Goal: Information Seeking & Learning: Learn about a topic

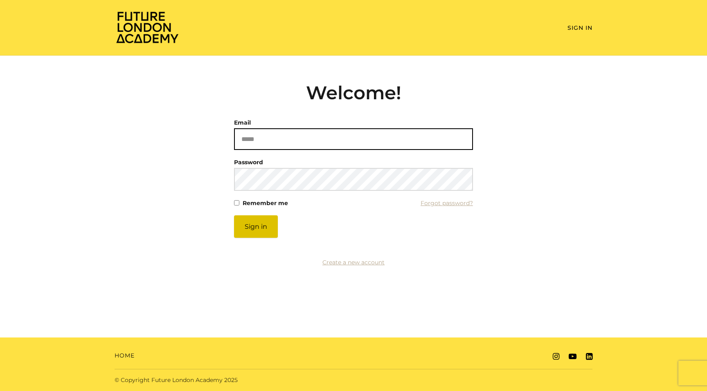
type input "**********"
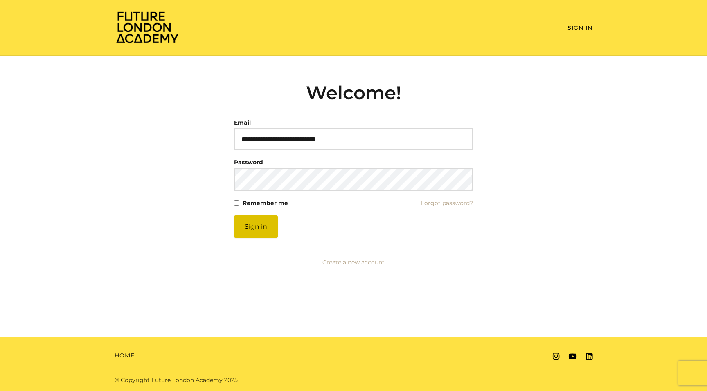
click at [258, 233] on button "Sign in" at bounding box center [256, 226] width 44 height 22
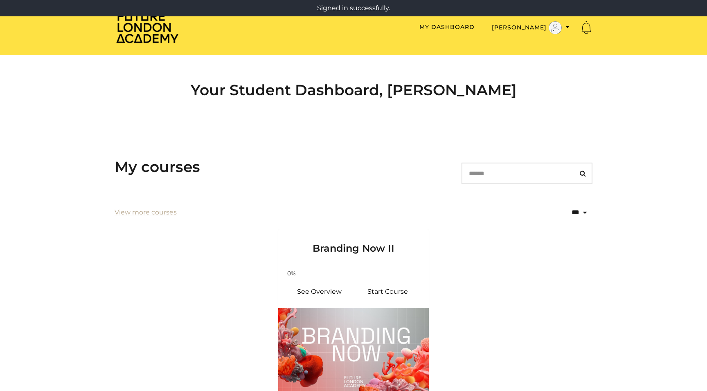
scroll to position [81, 0]
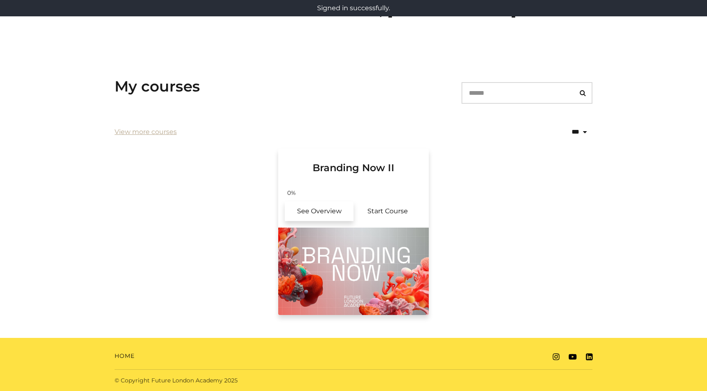
click at [331, 210] on link "See Overview" at bounding box center [319, 212] width 69 height 20
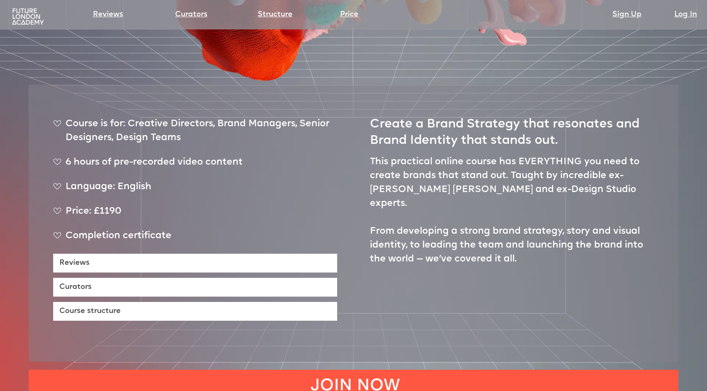
scroll to position [361, 0]
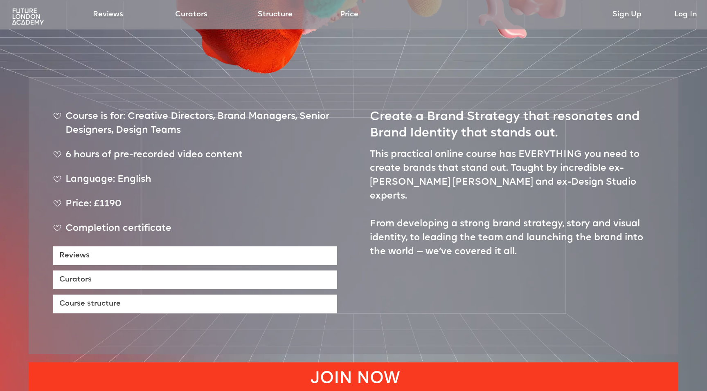
click at [255, 363] on link "JOIN NOW" at bounding box center [353, 377] width 649 height 29
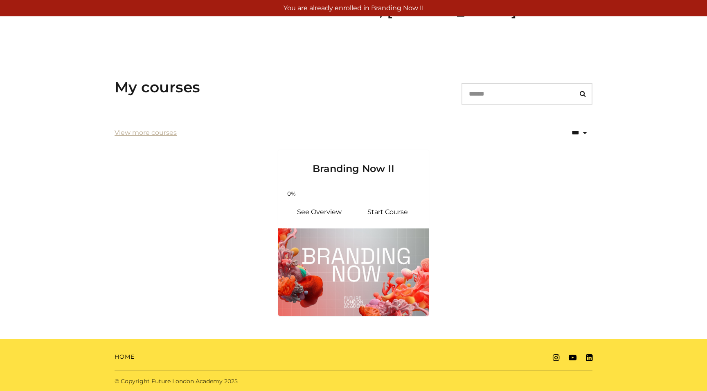
scroll to position [81, 0]
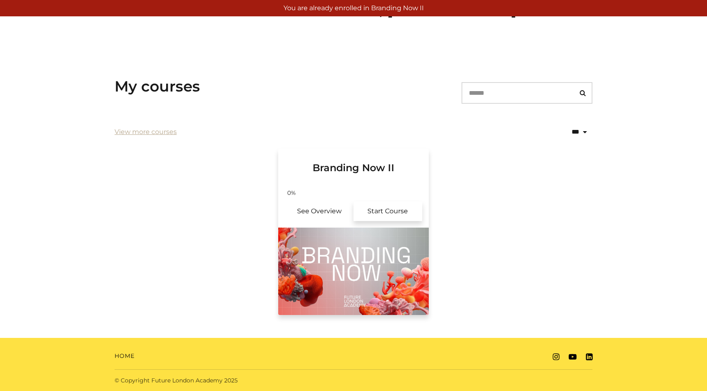
click at [386, 215] on link "Start Course" at bounding box center [387, 212] width 69 height 20
